Goal: Complete application form

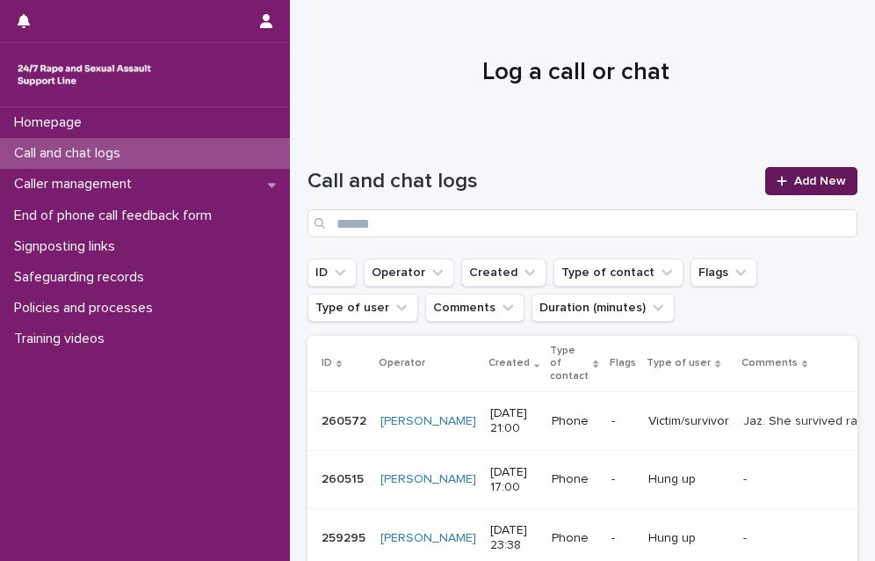
click at [808, 186] on span "Add New" at bounding box center [820, 181] width 52 height 12
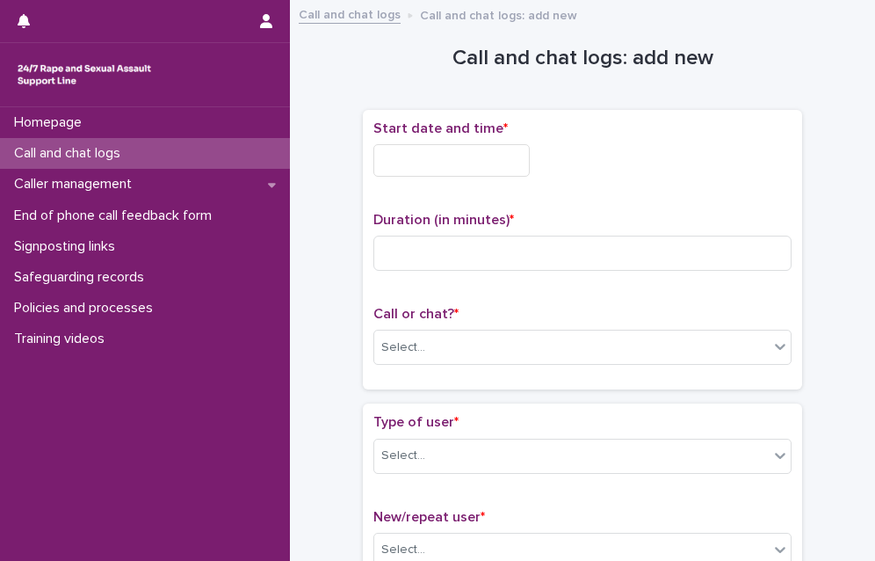
click at [482, 171] on input "text" at bounding box center [451, 160] width 156 height 33
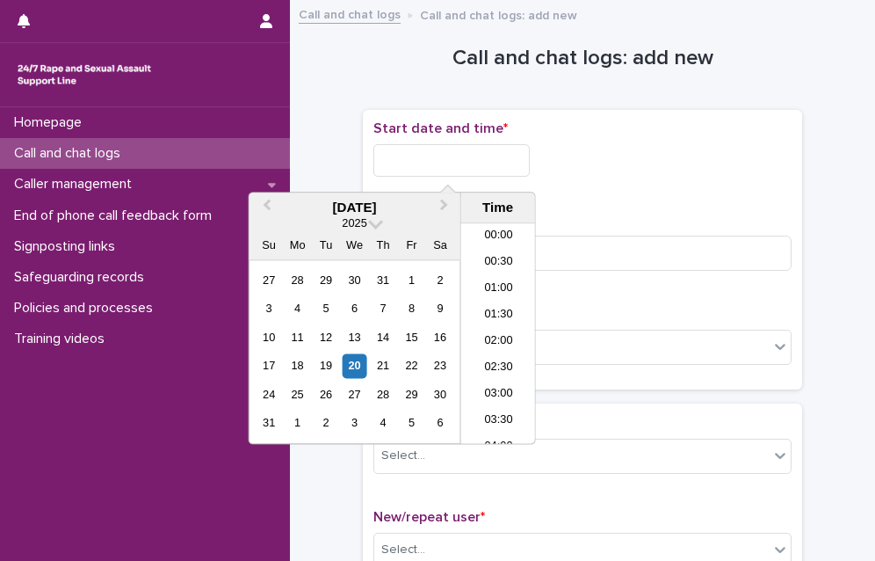
scroll to position [1037, 0]
click at [506, 310] on li "21:00" at bounding box center [498, 307] width 75 height 26
click at [481, 164] on input "**********" at bounding box center [451, 160] width 156 height 33
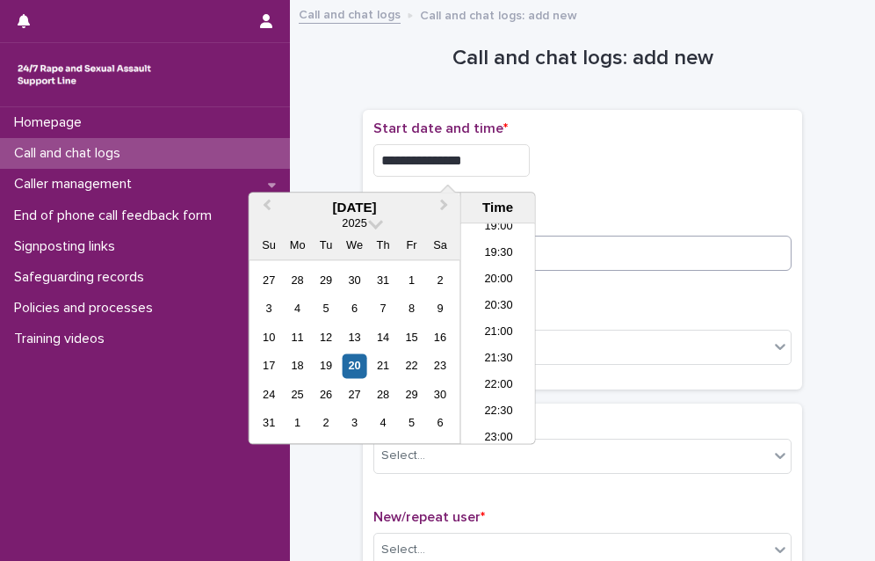
type input "**********"
click at [723, 238] on input at bounding box center [582, 253] width 418 height 35
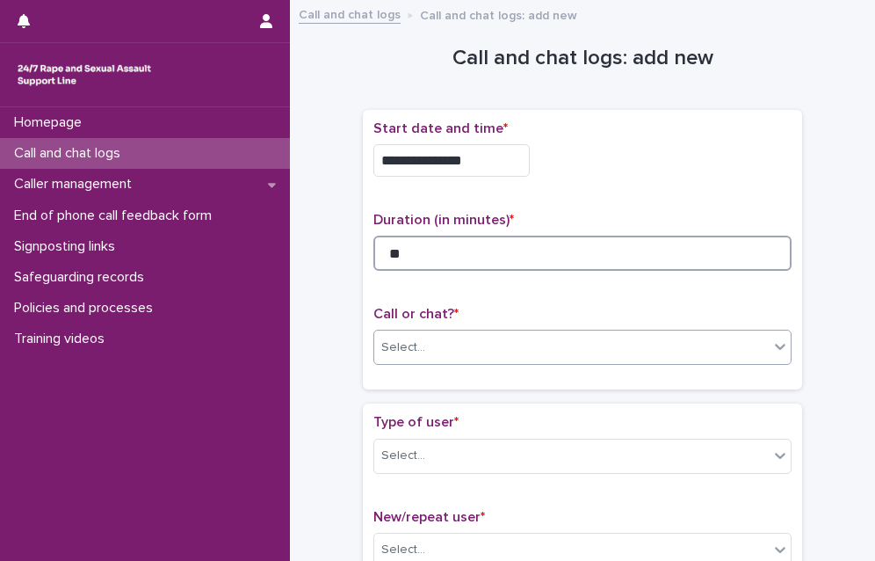
type input "**"
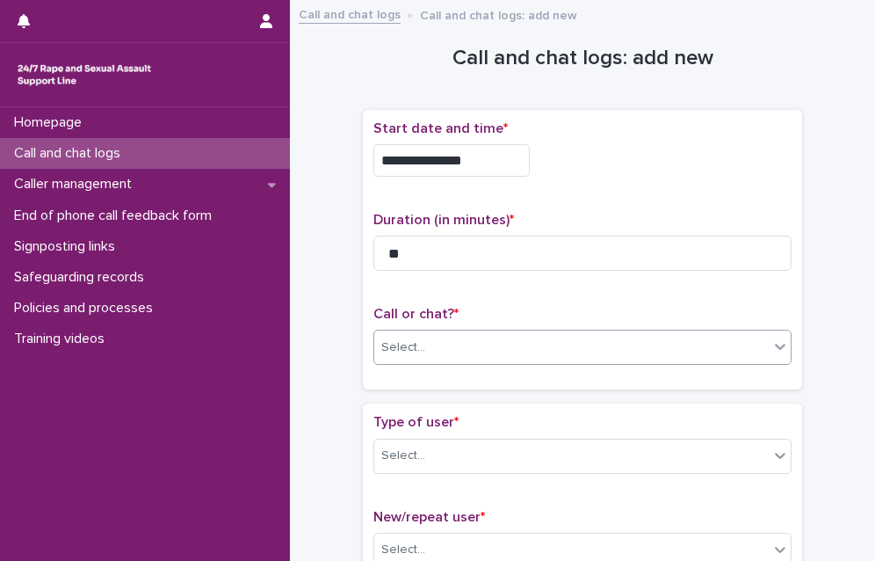
click at [439, 359] on div "Select..." at bounding box center [571, 347] width 395 height 29
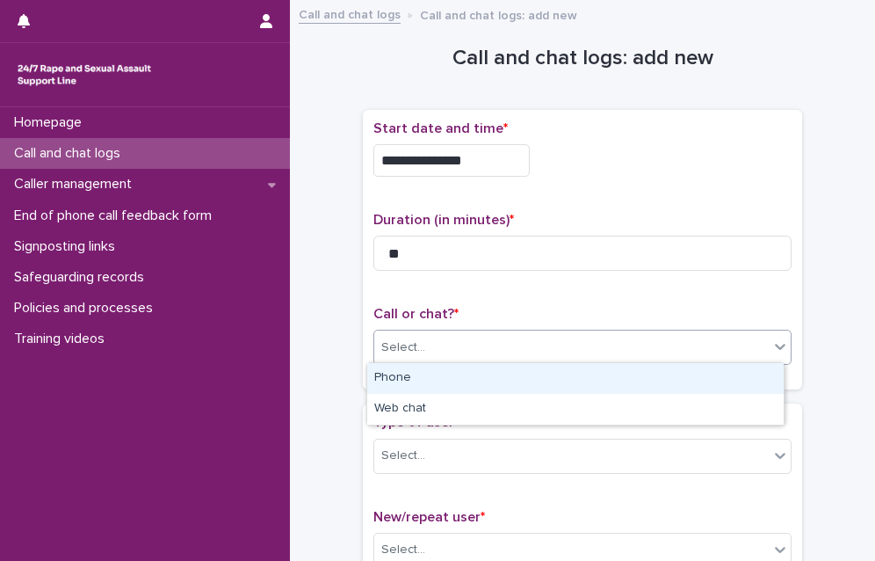
click at [432, 384] on div "Phone" at bounding box center [575, 378] width 417 height 31
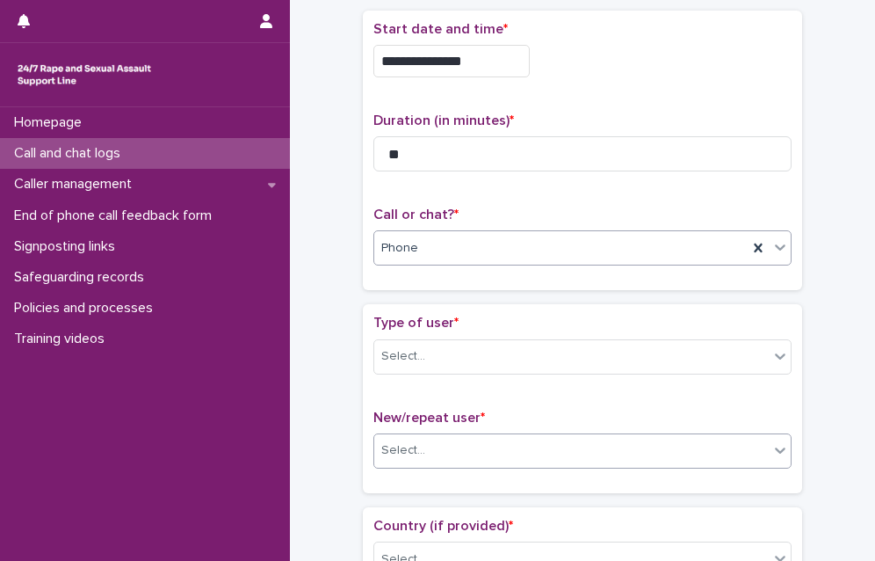
scroll to position [176, 0]
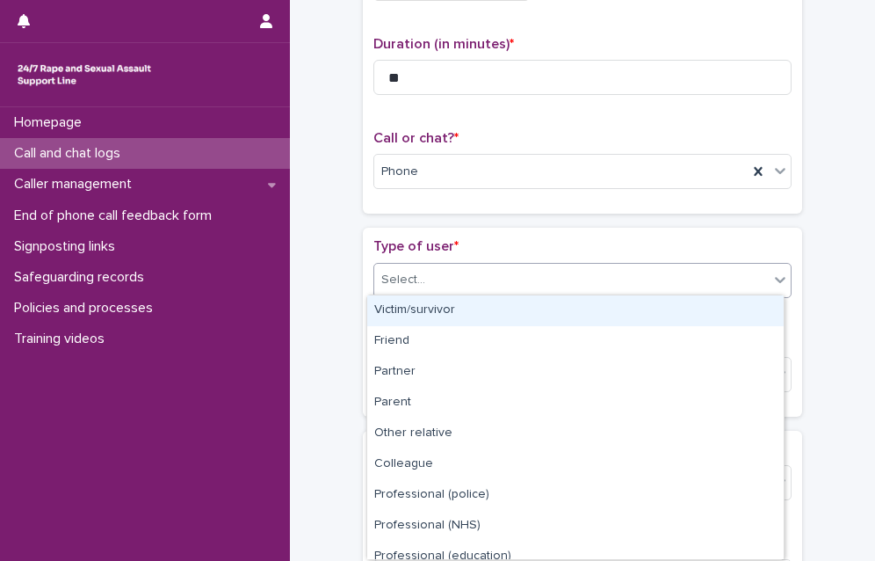
click at [490, 277] on div "Select..." at bounding box center [571, 279] width 395 height 29
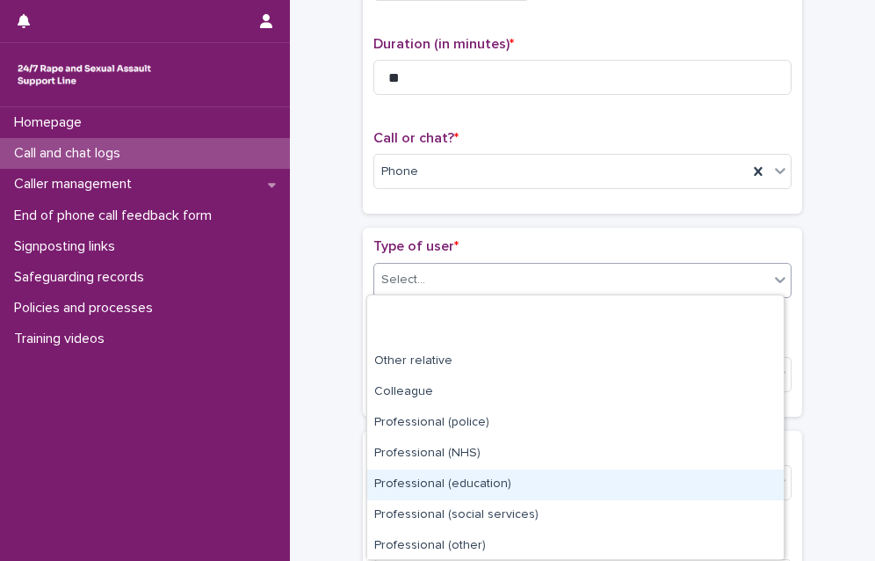
scroll to position [0, 0]
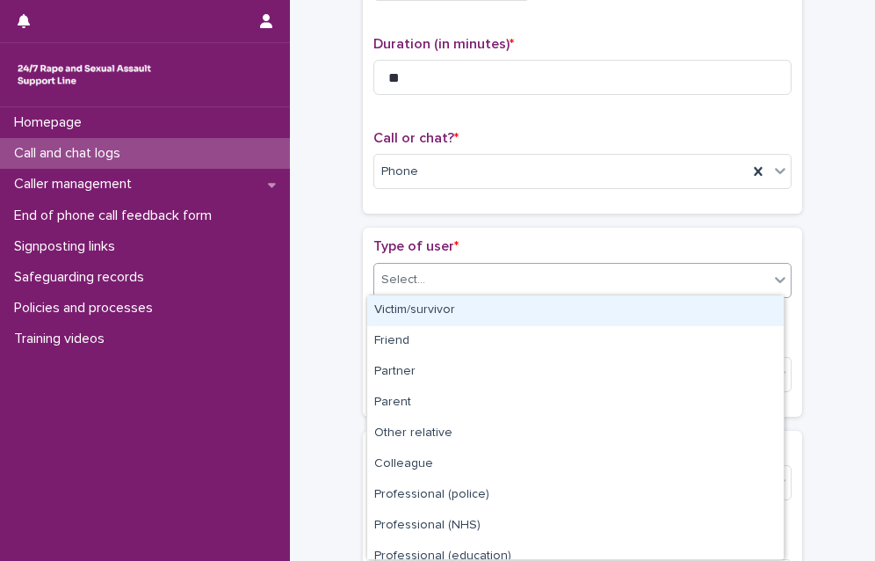
click at [463, 304] on div "Victim/survivor" at bounding box center [575, 310] width 417 height 31
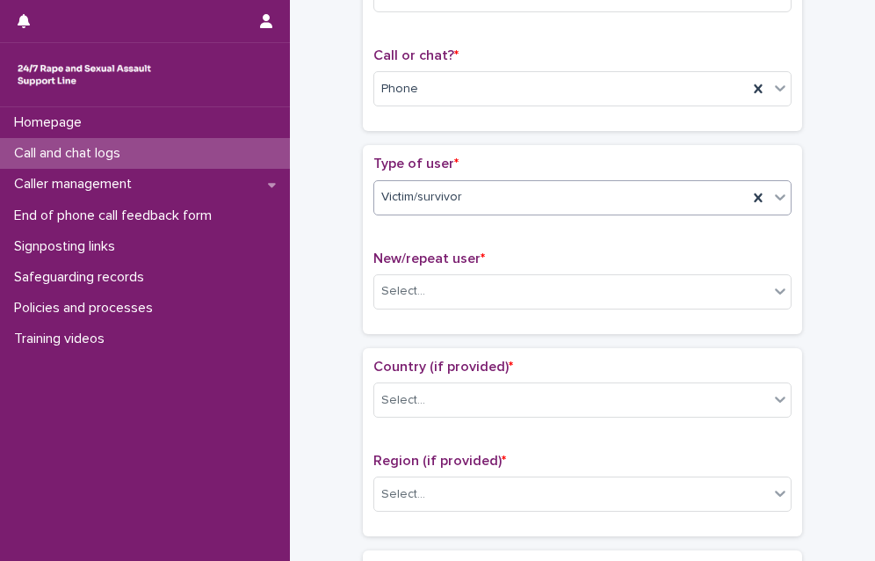
scroll to position [351, 0]
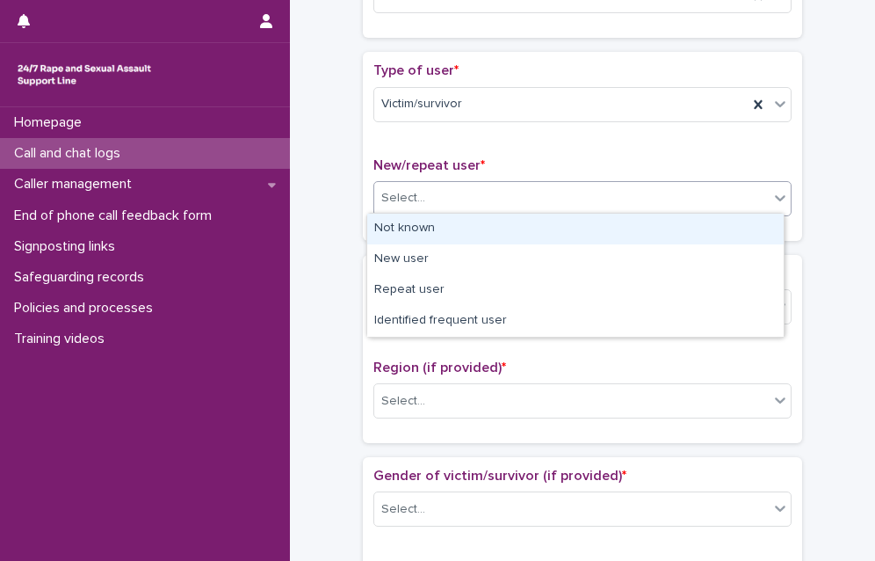
click at [453, 197] on div "Select..." at bounding box center [571, 198] width 395 height 29
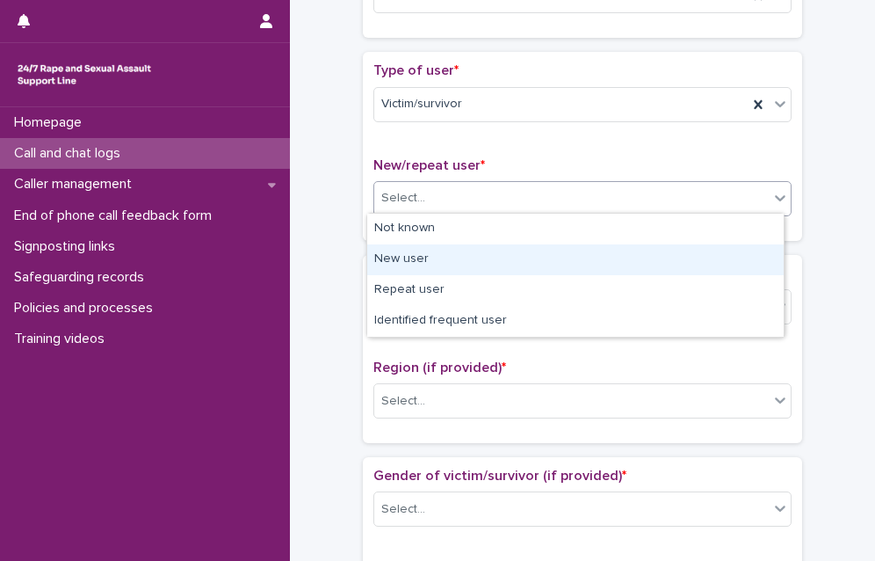
click at [445, 265] on div "New user" at bounding box center [575, 259] width 417 height 31
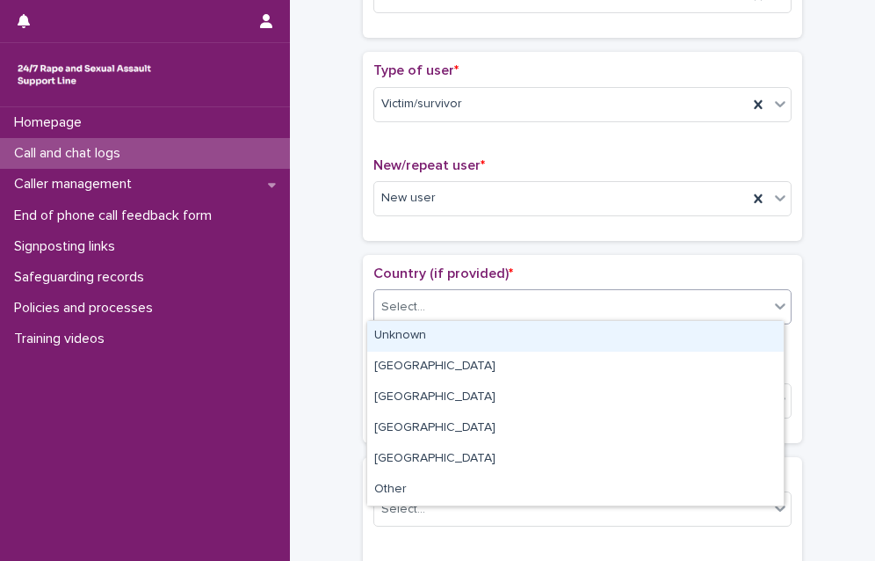
click at [434, 307] on div "Select..." at bounding box center [571, 307] width 395 height 29
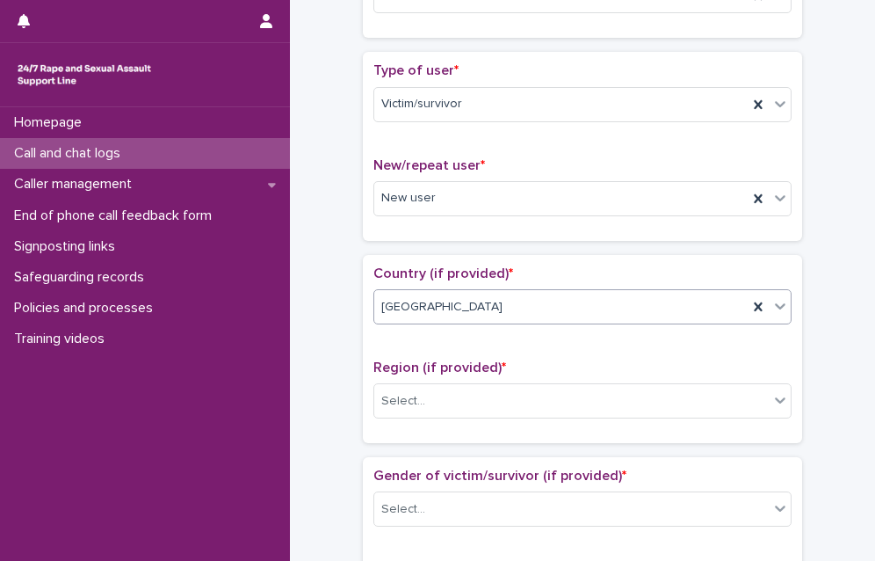
scroll to position [527, 0]
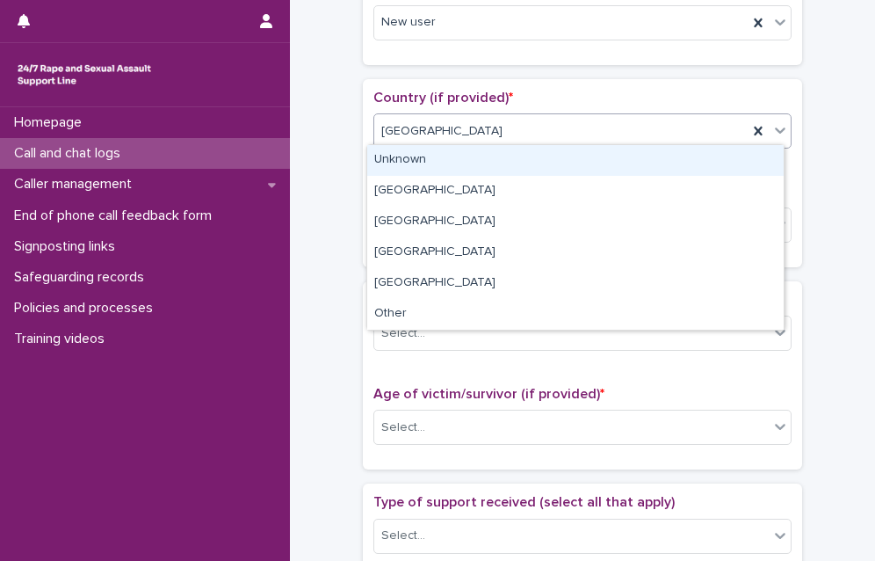
drag, startPoint x: 456, startPoint y: 133, endPoint x: 448, endPoint y: 170, distance: 37.7
click at [456, 134] on div "[GEOGRAPHIC_DATA]" at bounding box center [560, 131] width 373 height 29
click at [446, 164] on div "Unknown" at bounding box center [575, 160] width 417 height 31
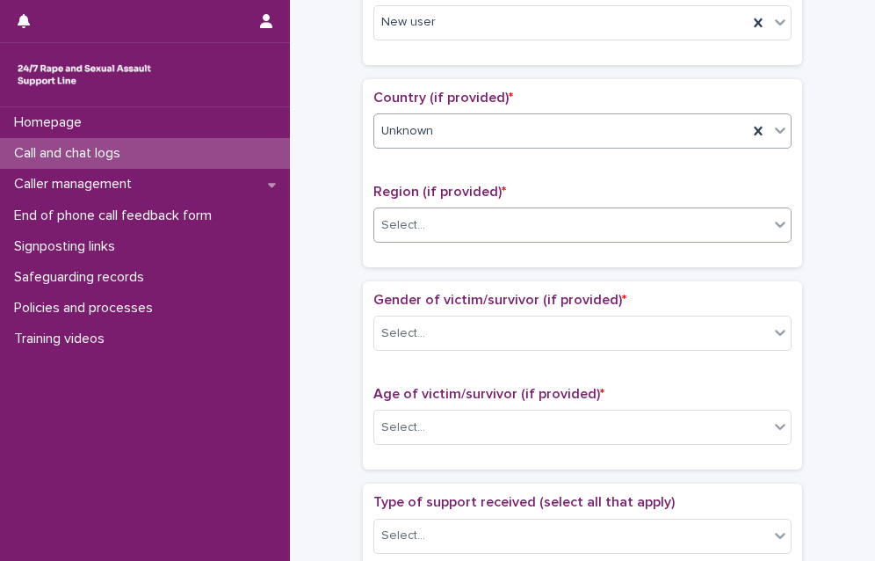
click at [436, 223] on div "Select..." at bounding box center [571, 225] width 395 height 29
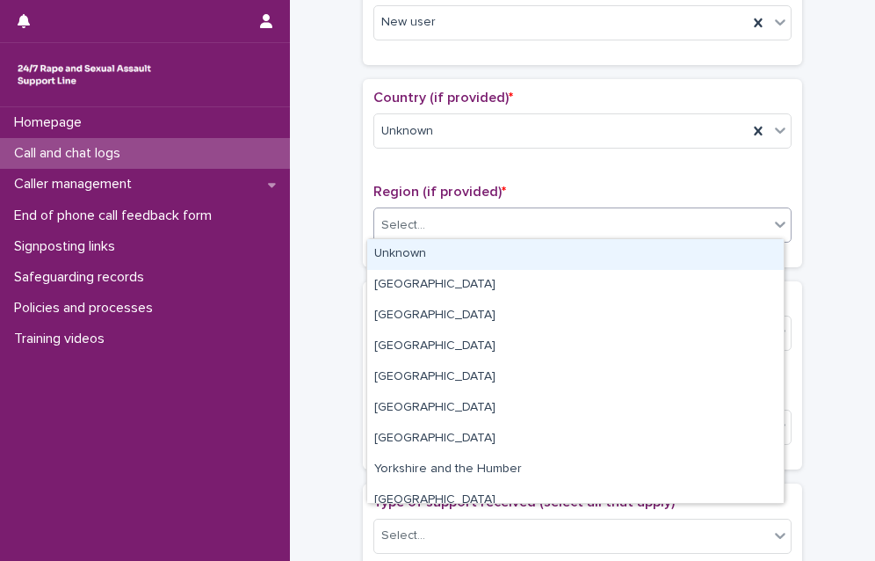
click at [435, 252] on div "Unknown" at bounding box center [575, 254] width 417 height 31
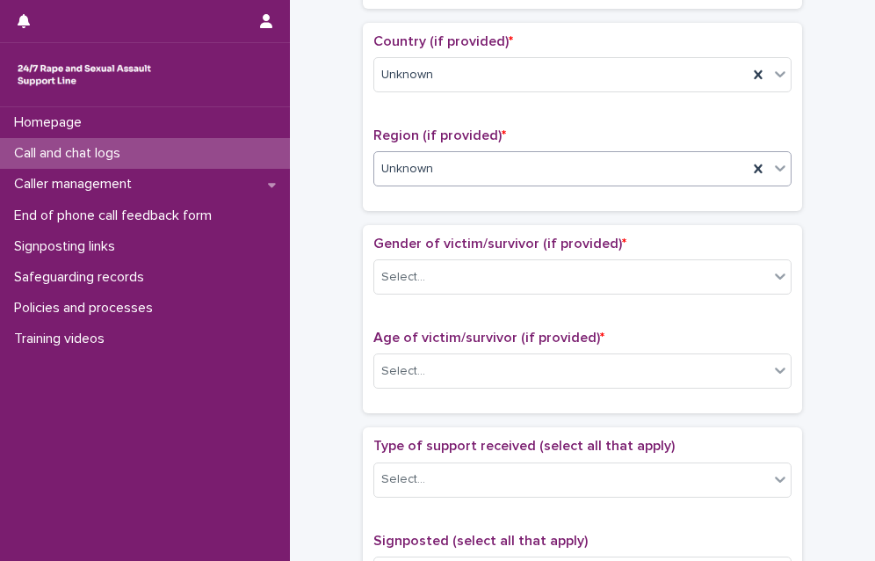
scroll to position [615, 0]
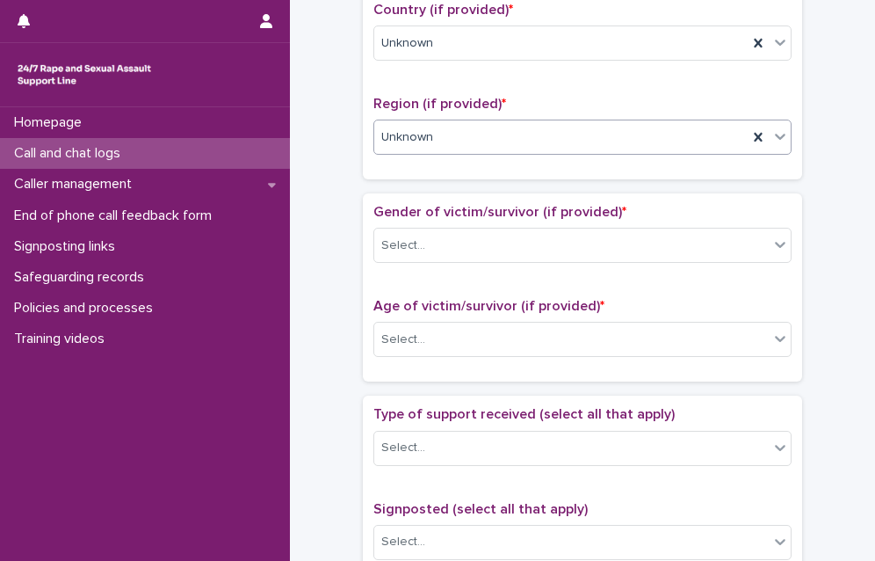
click at [439, 263] on div "Gender of victim/survivor (if provided) * Select..." at bounding box center [582, 240] width 418 height 73
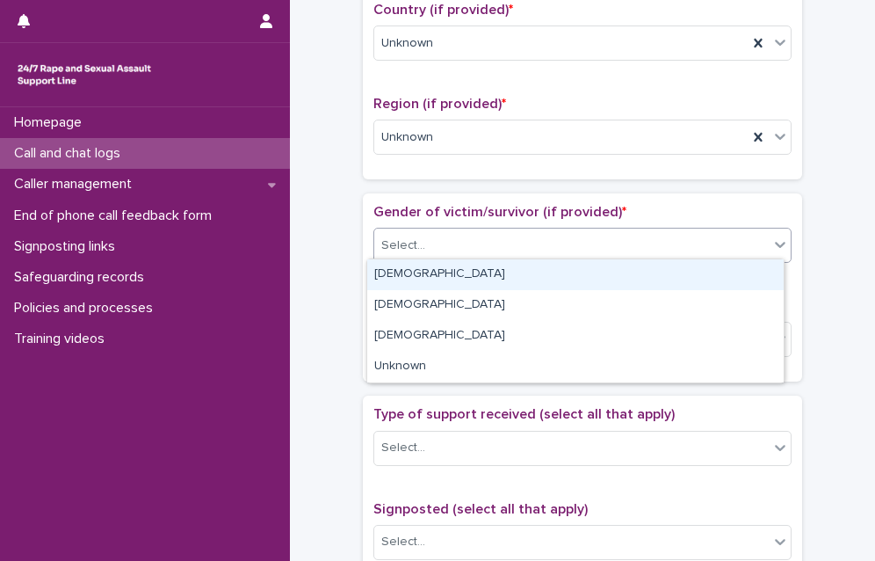
click at [439, 247] on div "Select..." at bounding box center [571, 245] width 395 height 29
click at [431, 269] on div "[DEMOGRAPHIC_DATA]" at bounding box center [575, 274] width 417 height 31
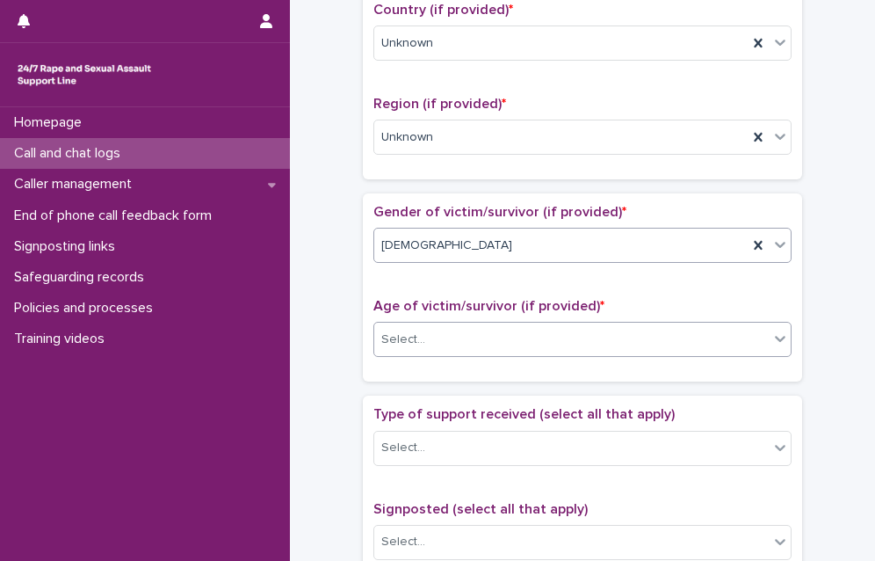
scroll to position [703, 0]
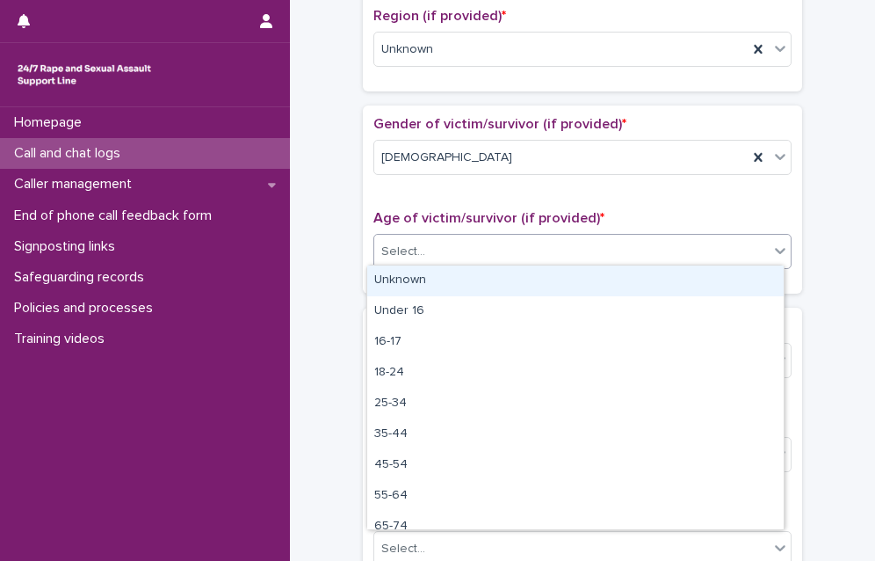
click at [491, 253] on div "Select..." at bounding box center [571, 251] width 395 height 29
click at [482, 272] on div "Unknown" at bounding box center [575, 280] width 417 height 31
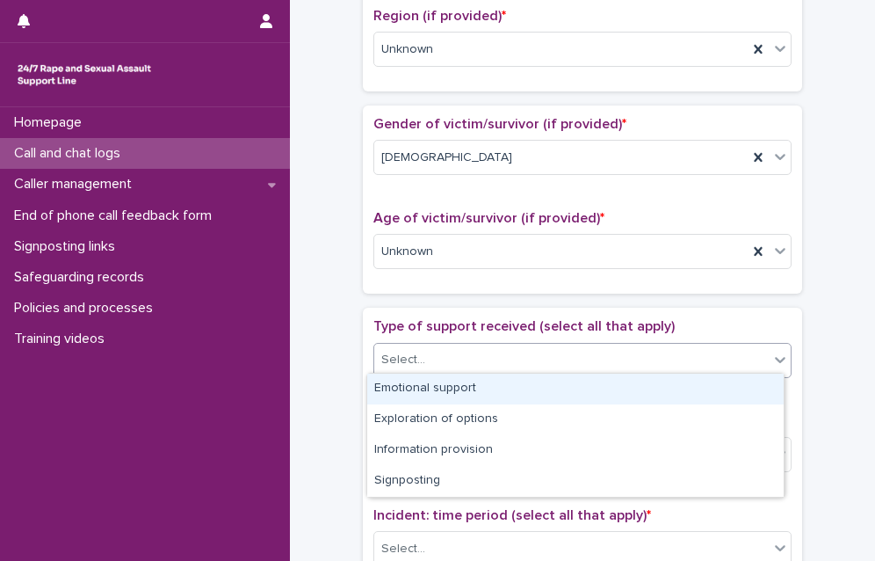
click at [465, 368] on div "Select..." at bounding box center [571, 359] width 395 height 29
drag, startPoint x: 464, startPoint y: 388, endPoint x: 457, endPoint y: 407, distance: 20.6
click at [463, 388] on div "Emotional support" at bounding box center [575, 388] width 417 height 31
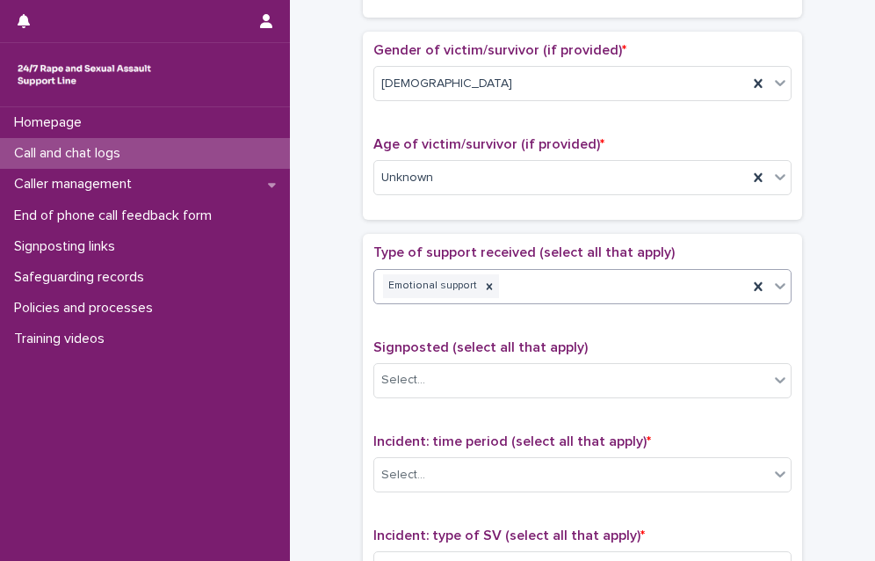
scroll to position [879, 0]
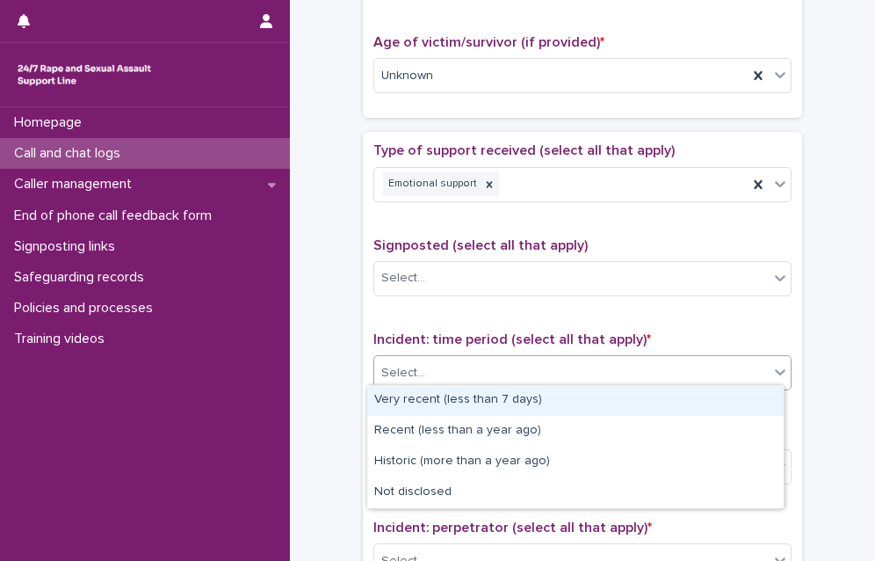
click at [437, 367] on div "Select..." at bounding box center [571, 373] width 395 height 29
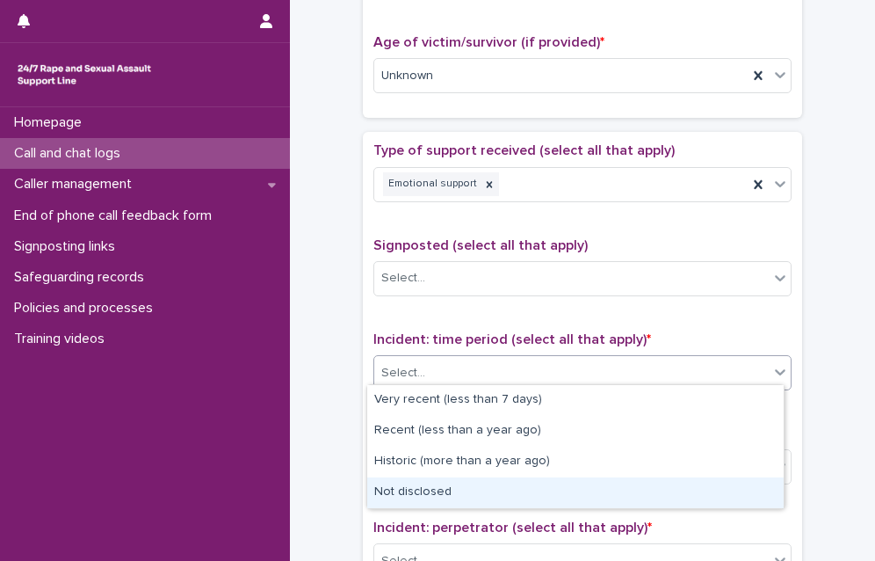
click at [416, 490] on div "Not disclosed" at bounding box center [575, 492] width 417 height 31
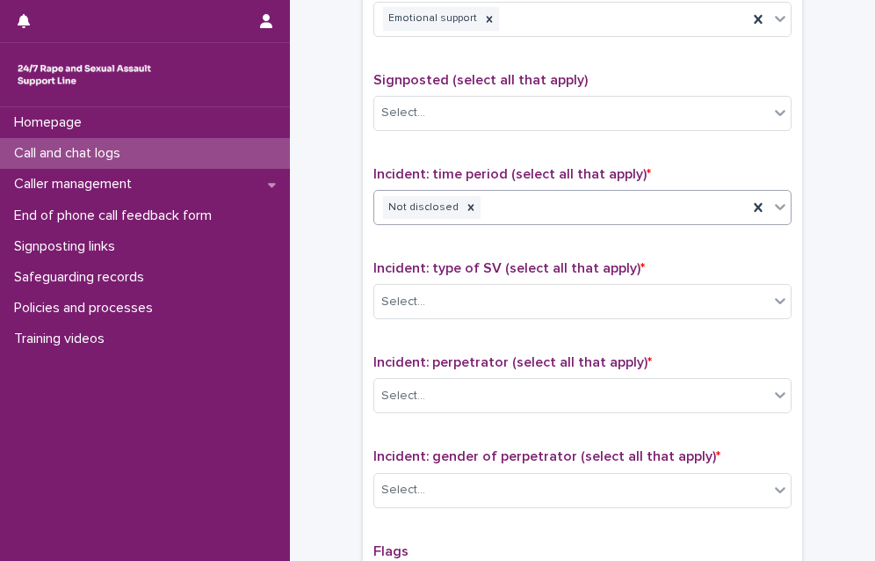
scroll to position [1054, 0]
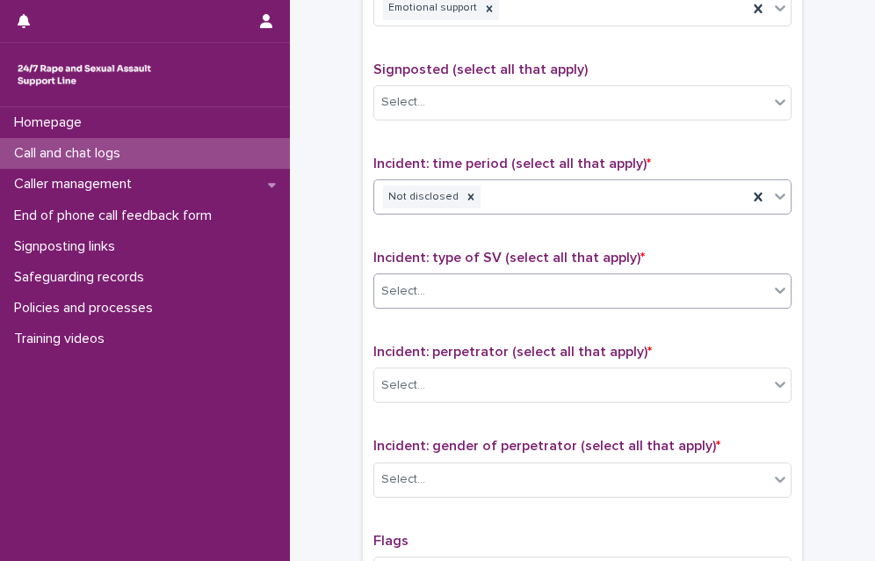
click at [485, 289] on div "Select..." at bounding box center [571, 291] width 395 height 29
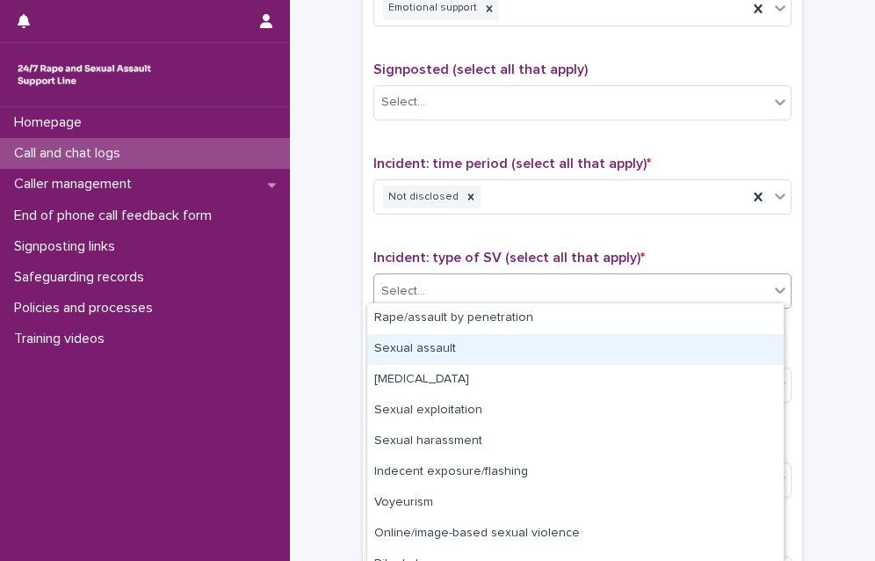
scroll to position [49, 0]
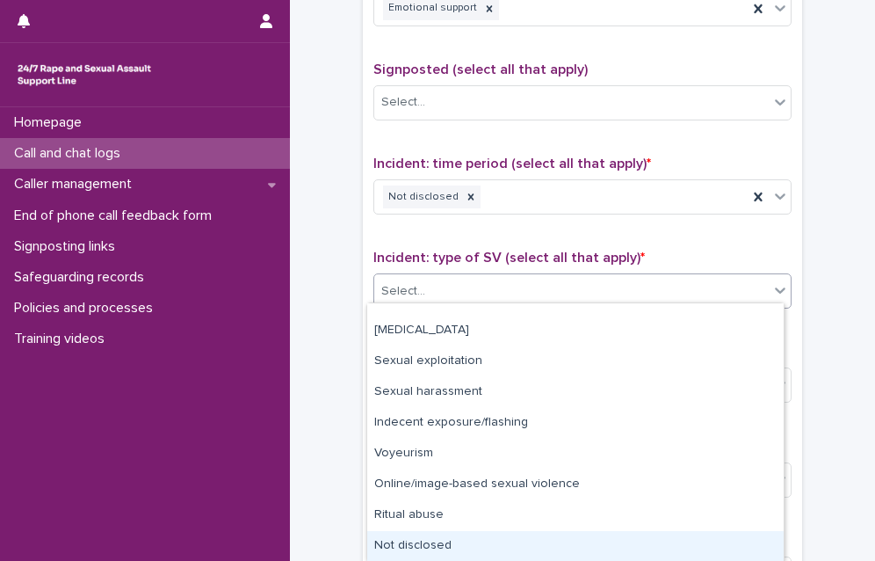
click at [484, 546] on div "Not disclosed" at bounding box center [575, 546] width 417 height 31
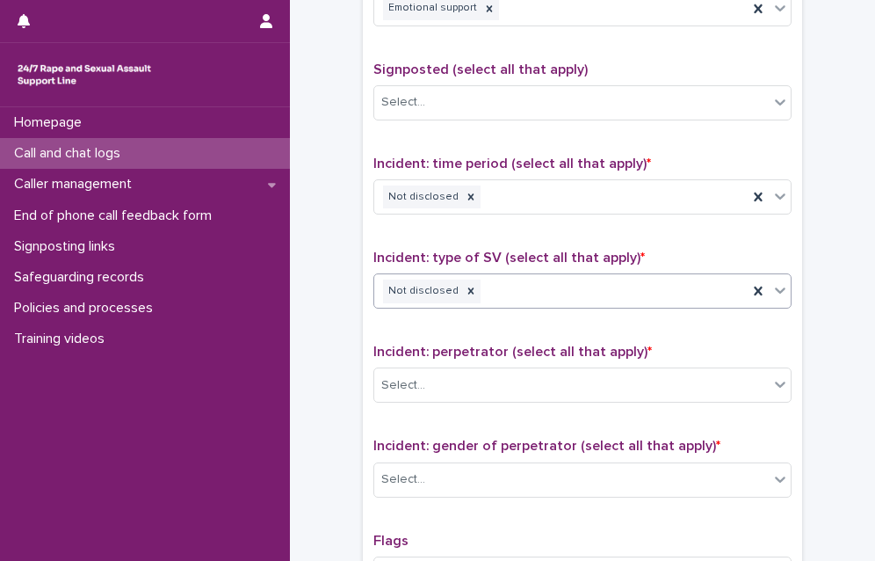
scroll to position [1230, 0]
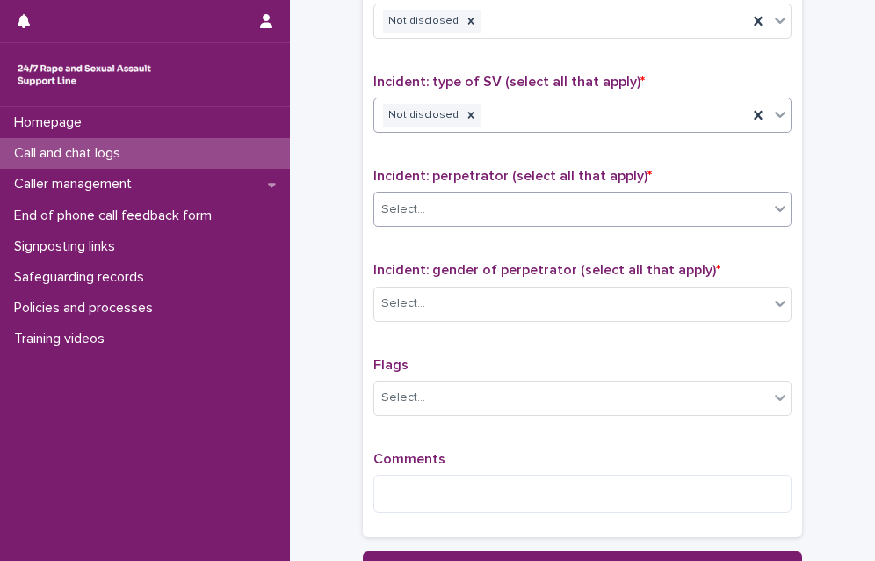
drag, startPoint x: 499, startPoint y: 198, endPoint x: 495, endPoint y: 211, distance: 13.9
click at [499, 199] on div "Select..." at bounding box center [571, 209] width 395 height 29
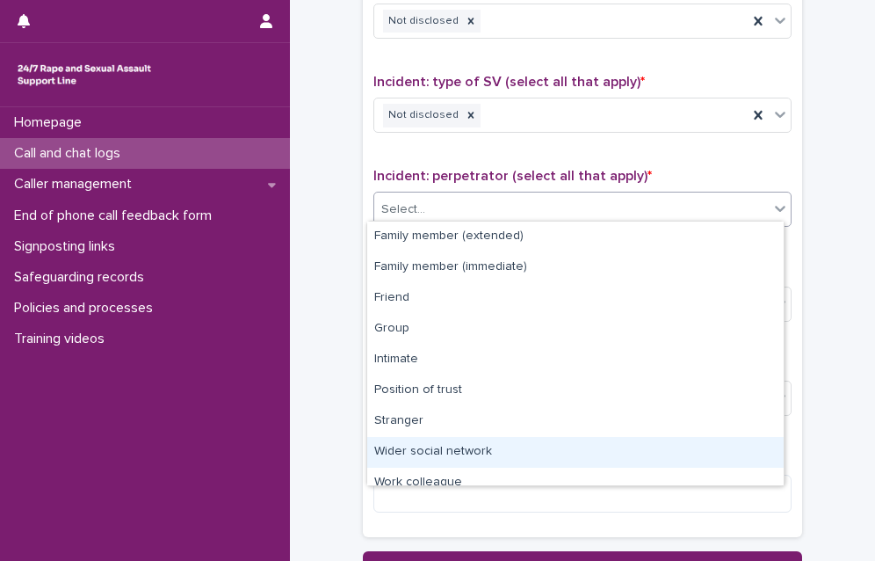
scroll to position [74, 0]
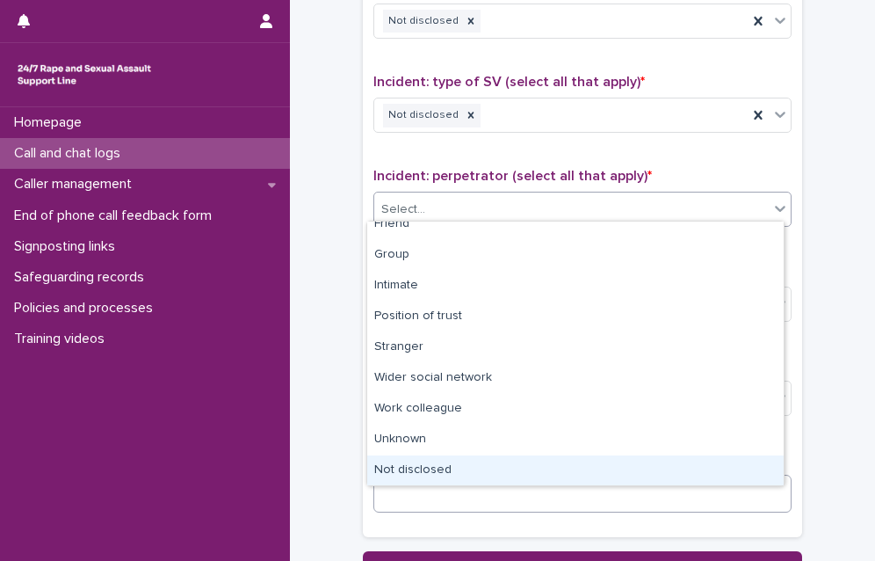
drag, startPoint x: 495, startPoint y: 211, endPoint x: 448, endPoint y: 478, distance: 271.2
click at [448, 477] on div "Not disclosed" at bounding box center [575, 470] width 417 height 31
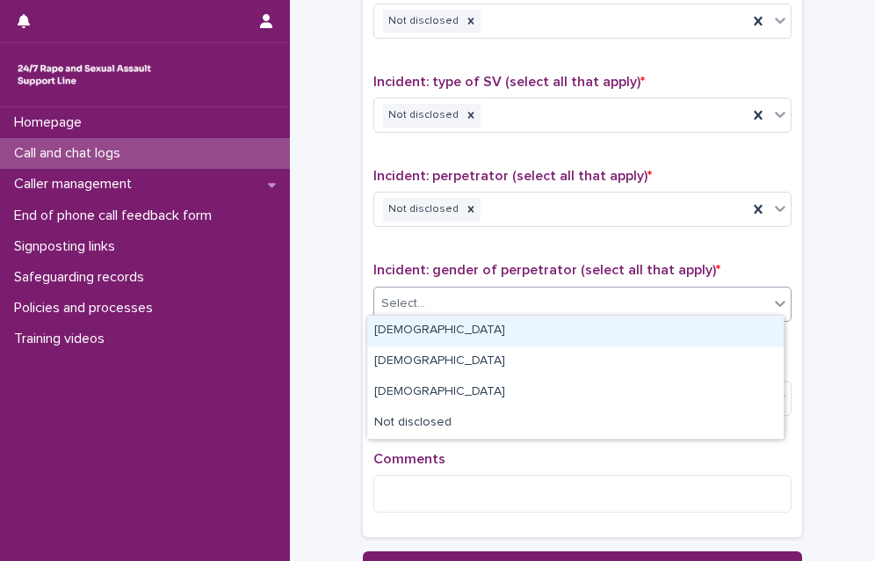
click at [470, 301] on div "Select..." at bounding box center [571, 303] width 395 height 29
click at [457, 336] on div "[DEMOGRAPHIC_DATA]" at bounding box center [575, 330] width 417 height 31
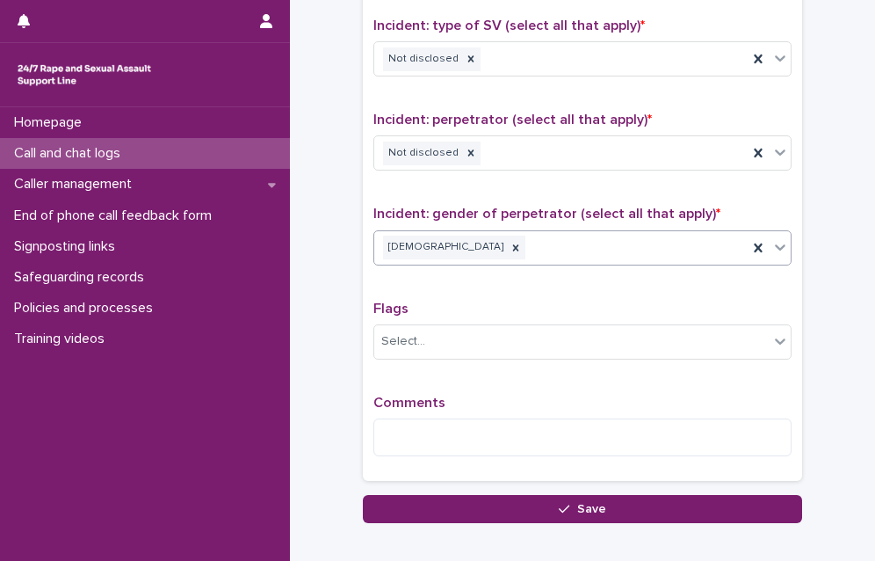
scroll to position [1318, 0]
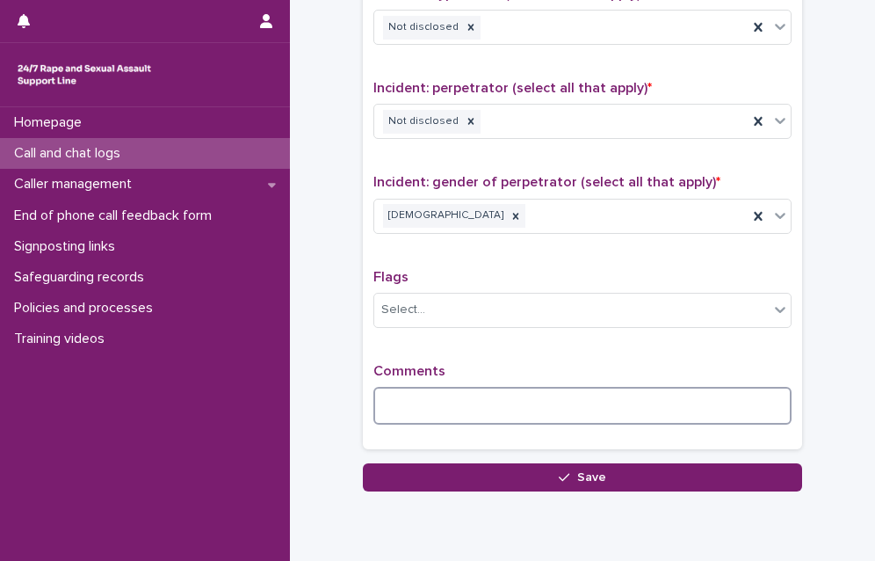
click at [450, 416] on textarea at bounding box center [582, 406] width 418 height 38
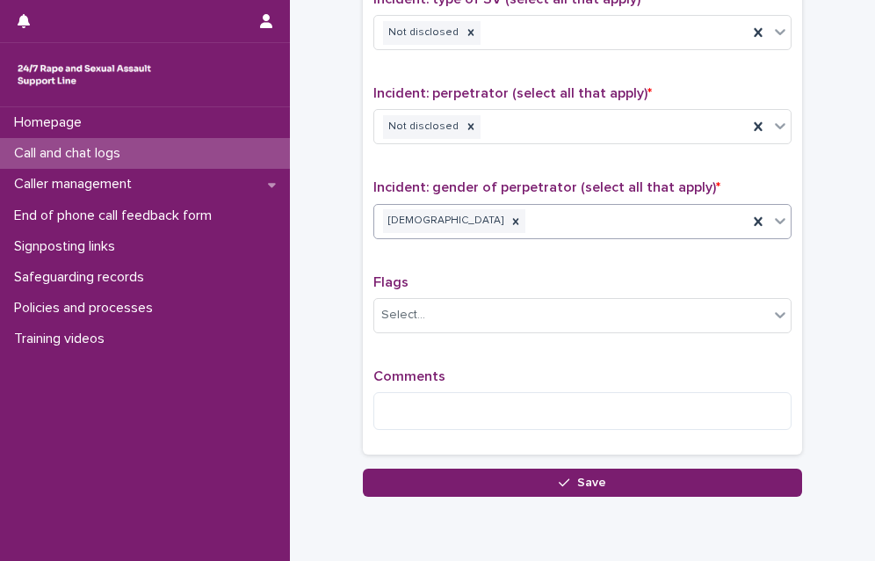
scroll to position [1379, 0]
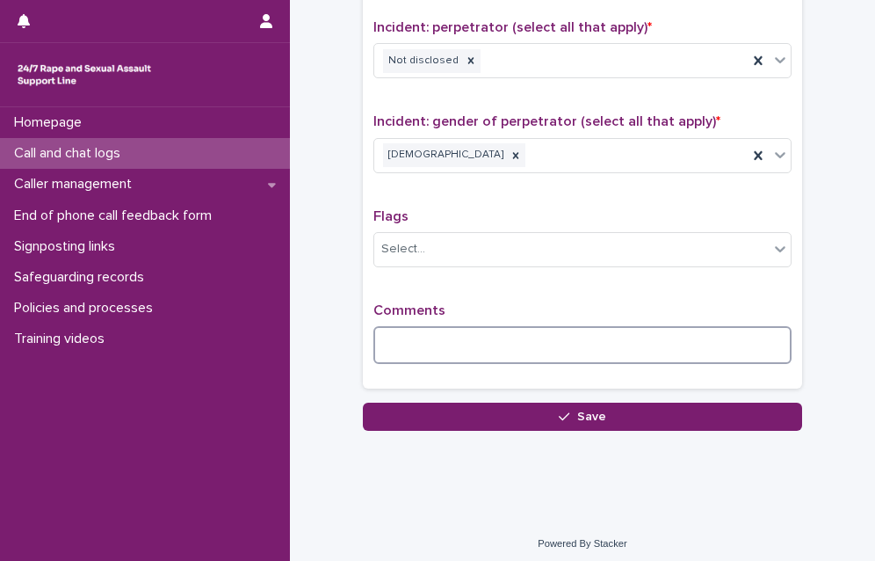
drag, startPoint x: 482, startPoint y: 327, endPoint x: 514, endPoint y: 322, distance: 32.8
click at [495, 327] on textarea at bounding box center [582, 345] width 418 height 38
type textarea "*"
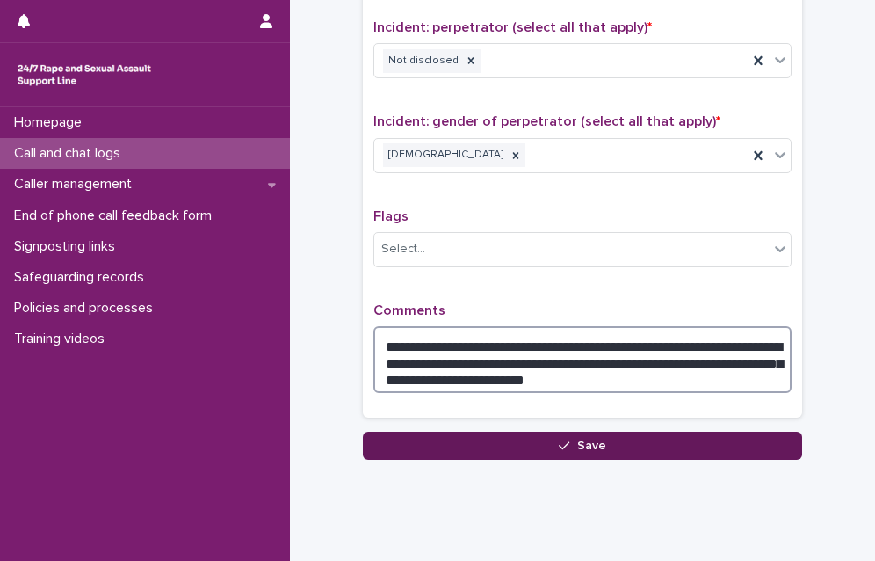
type textarea "**********"
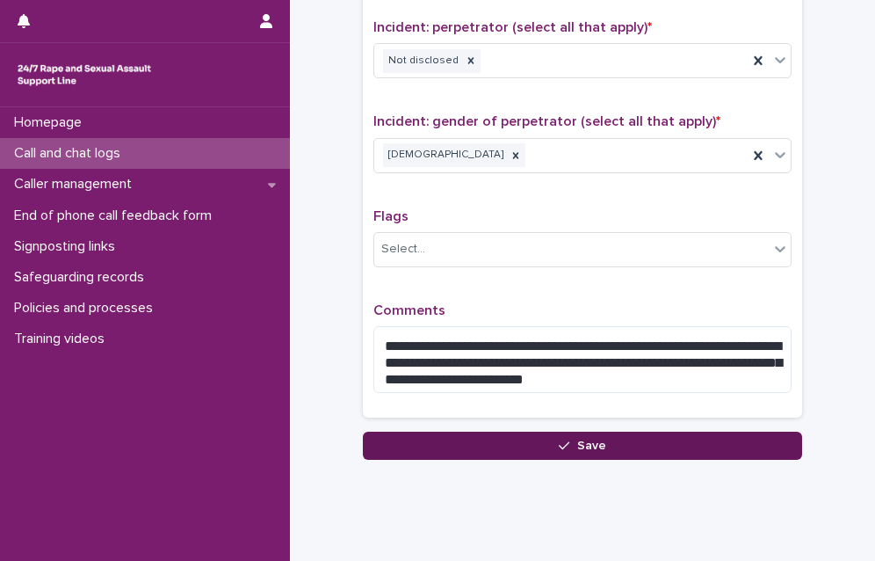
click at [398, 439] on button "Save" at bounding box center [582, 445] width 439 height 28
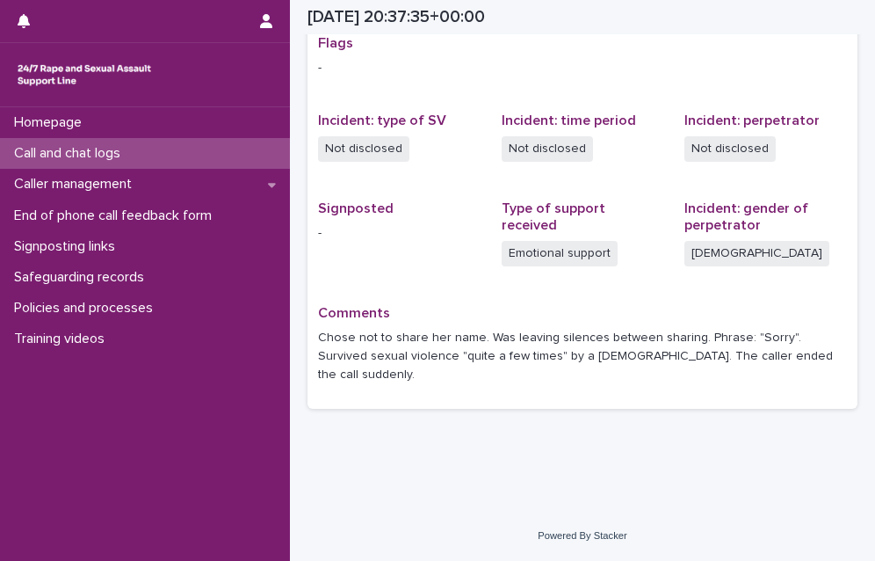
scroll to position [356, 0]
